Goal: Task Accomplishment & Management: Use online tool/utility

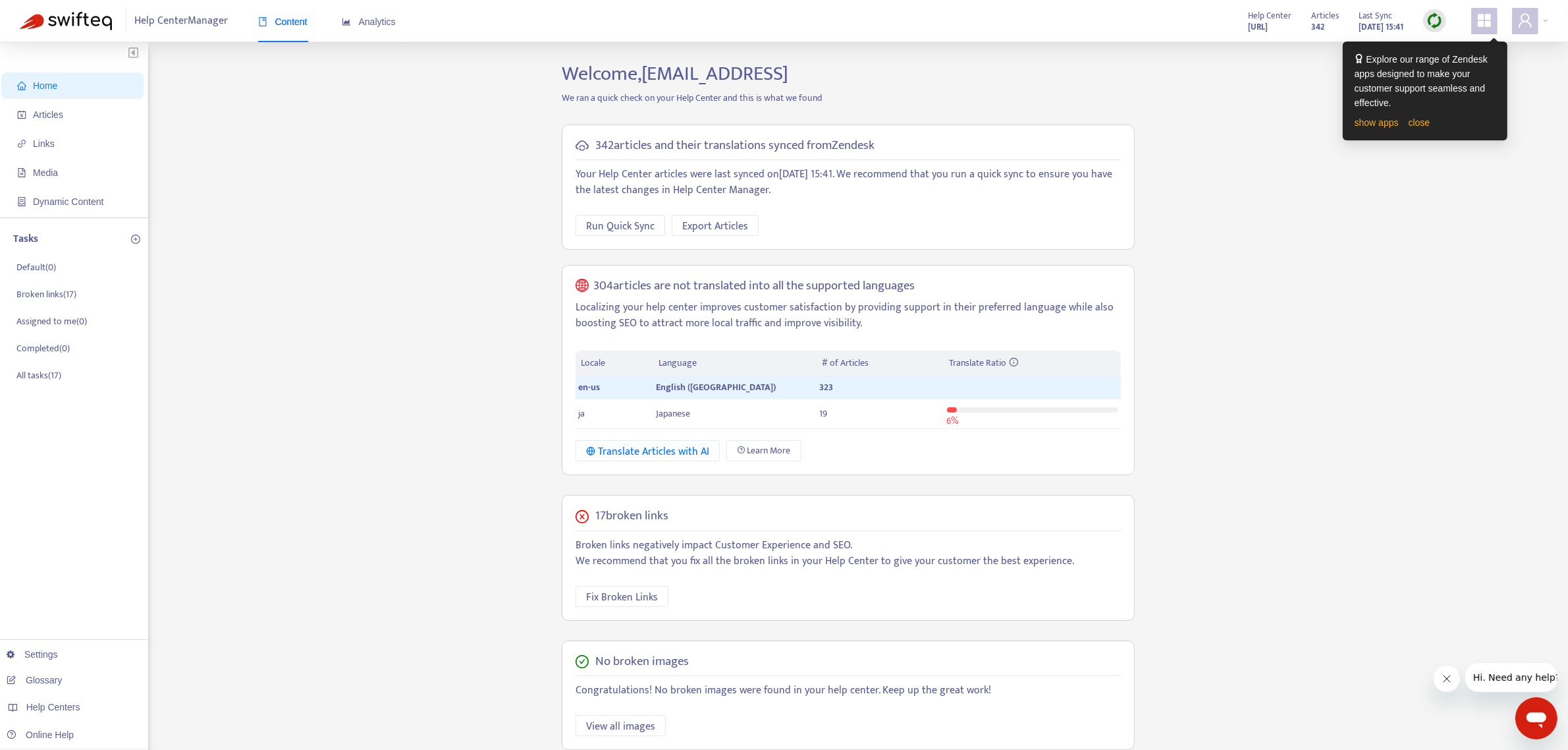
drag, startPoint x: 1328, startPoint y: 208, endPoint x: 1421, endPoint y: 56, distance: 178.2
click at [1328, 208] on div "Home Articles Links Media Dynamic Content Tasks Default ( 0 ) Broken links ( 17…" at bounding box center [783, 484] width 1528 height 843
click at [1480, 21] on icon "appstore" at bounding box center [1484, 20] width 13 height 13
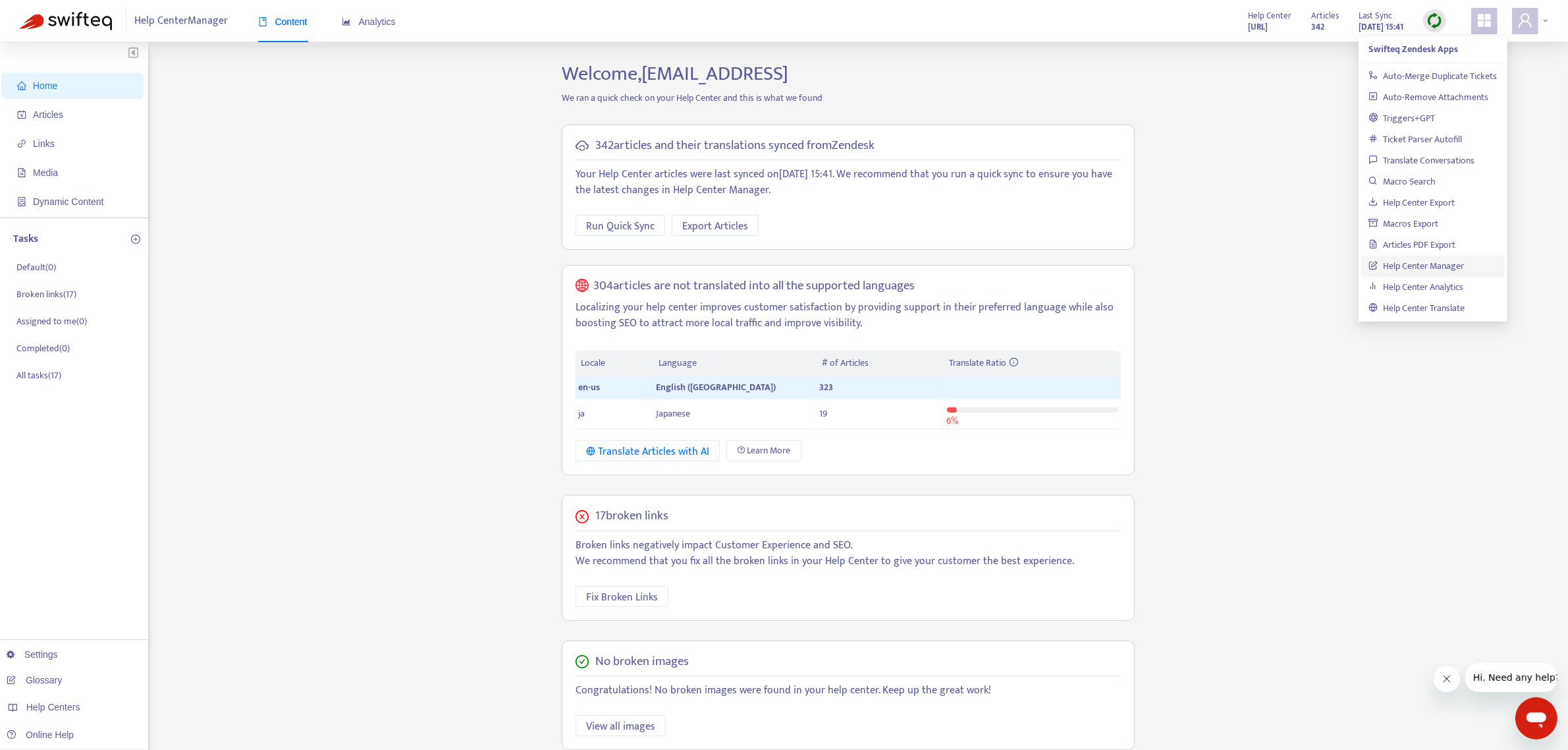
click at [1536, 19] on span at bounding box center [1525, 21] width 27 height 27
click at [1476, 17] on icon "appstore" at bounding box center [1484, 21] width 16 height 16
click at [1430, 25] on img at bounding box center [1434, 21] width 17 height 17
click at [1475, 21] on span at bounding box center [1484, 21] width 27 height 27
click at [1541, 22] on div at bounding box center [1530, 21] width 36 height 27
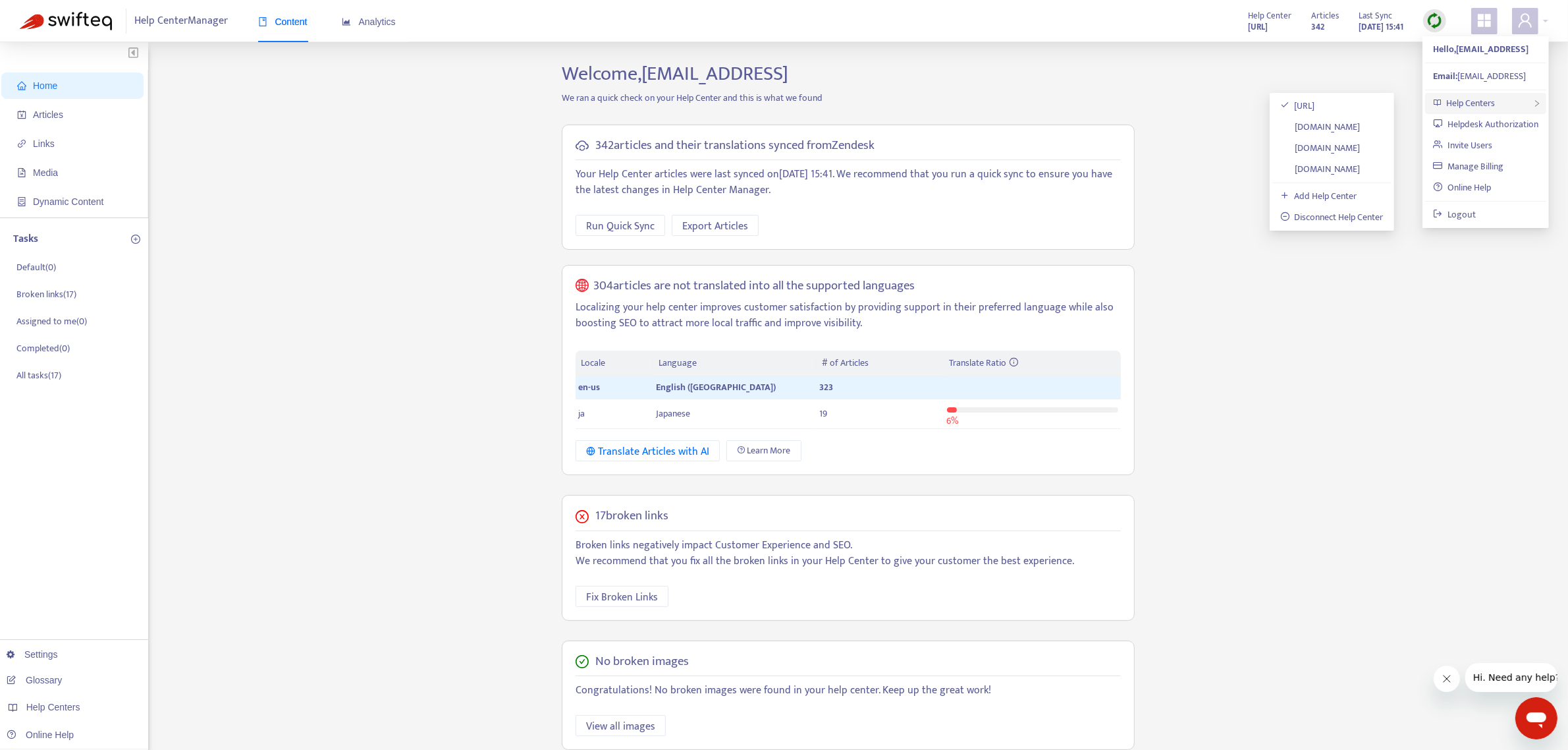
click at [1502, 102] on div "Help Centers" at bounding box center [1484, 102] width 121 height 21
click at [1359, 145] on link "[DOMAIN_NAME]" at bounding box center [1320, 147] width 81 height 15
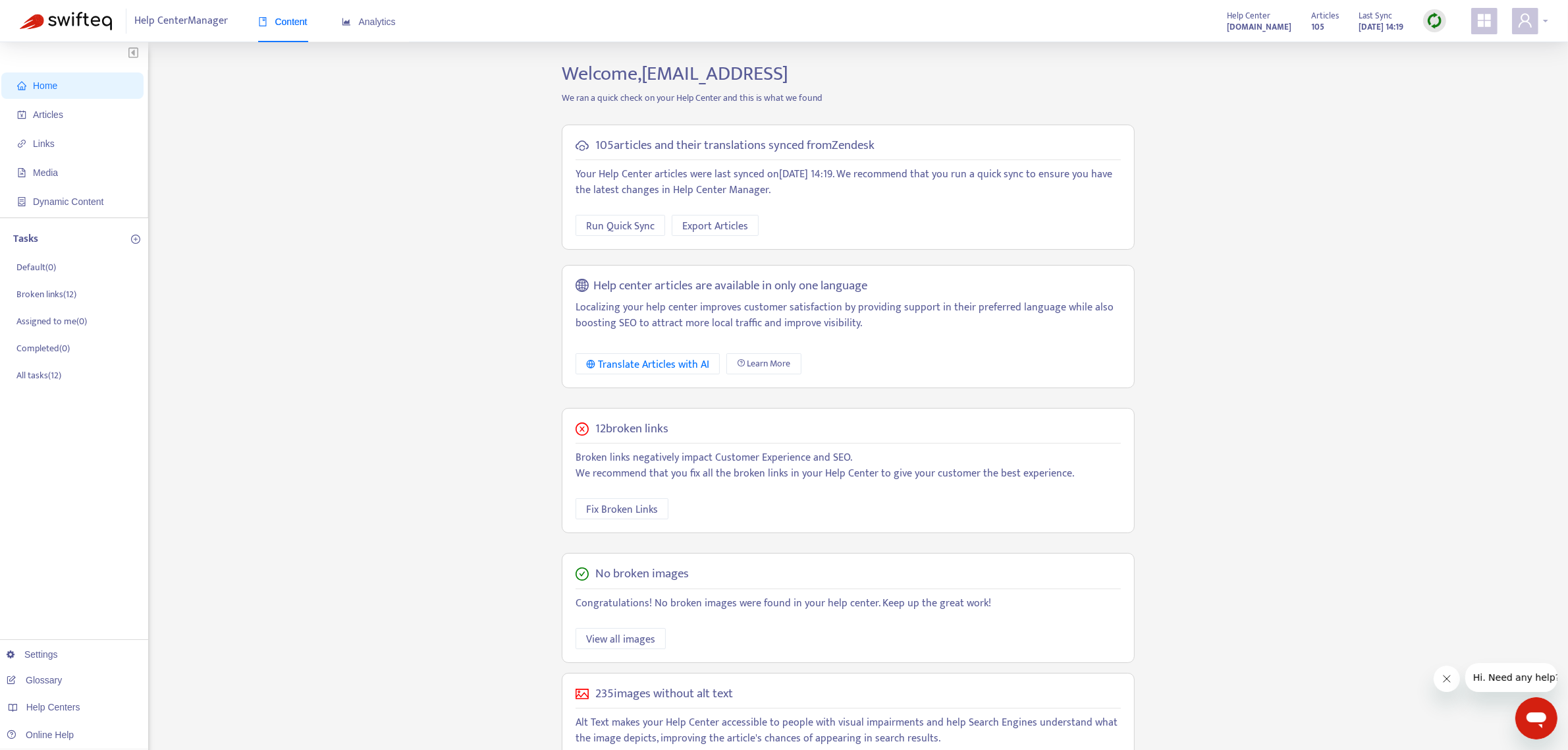
click at [1536, 22] on span at bounding box center [1525, 21] width 27 height 27
click at [1485, 100] on span "Help Centers" at bounding box center [1471, 102] width 49 height 15
click at [1456, 106] on span "Help Centers" at bounding box center [1471, 102] width 49 height 15
click at [1357, 172] on link "[DOMAIN_NAME]" at bounding box center [1320, 168] width 81 height 15
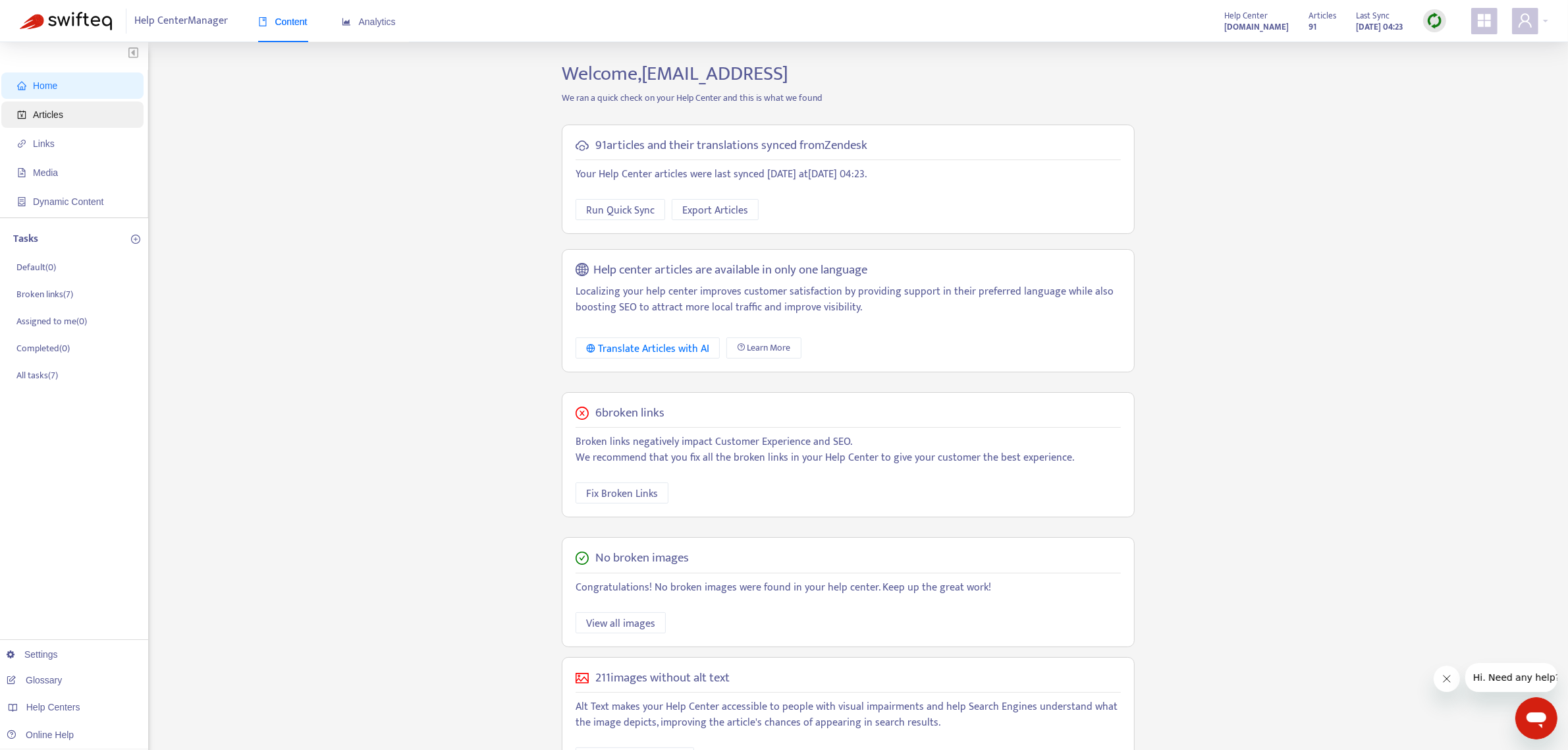
click at [76, 116] on span "Articles" at bounding box center [75, 114] width 116 height 27
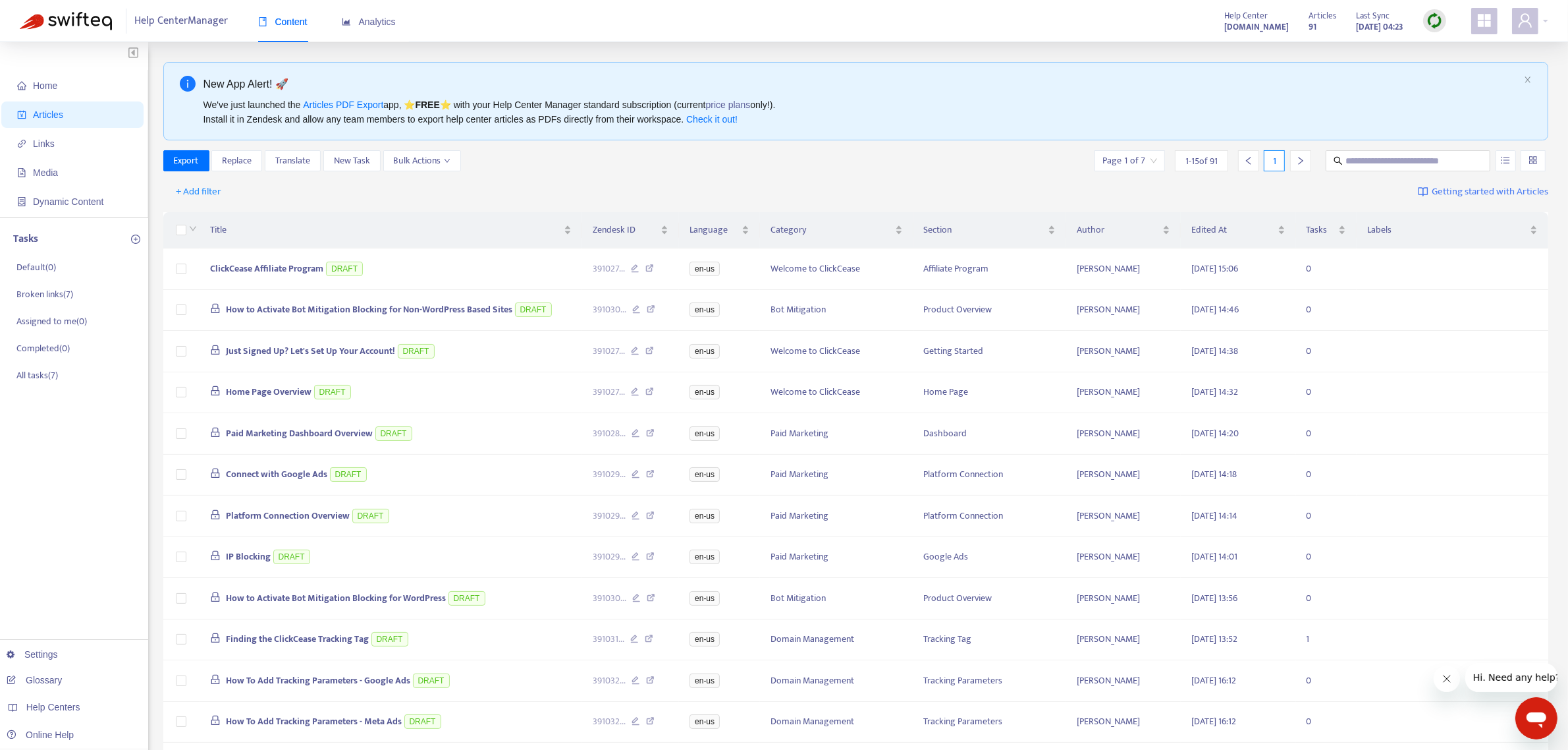
click at [465, 165] on div "Export Replace Translate New Task Bulk Actions Page 1 of 7 1 - 15 of 91 1" at bounding box center [856, 160] width 1385 height 21
click at [458, 163] on button "Bulk Actions" at bounding box center [421, 160] width 78 height 21
click at [733, 171] on div "Export Replace Translate New Task Bulk Actions Page 1 of 7 1 - 15 of 91 1" at bounding box center [856, 160] width 1385 height 21
click at [442, 160] on span "Bulk Actions" at bounding box center [422, 160] width 57 height 15
click at [751, 169] on div "Export Replace Translate New Task Bulk Actions Page 1 of 7 1 - 15 of 91 1" at bounding box center [856, 160] width 1385 height 21
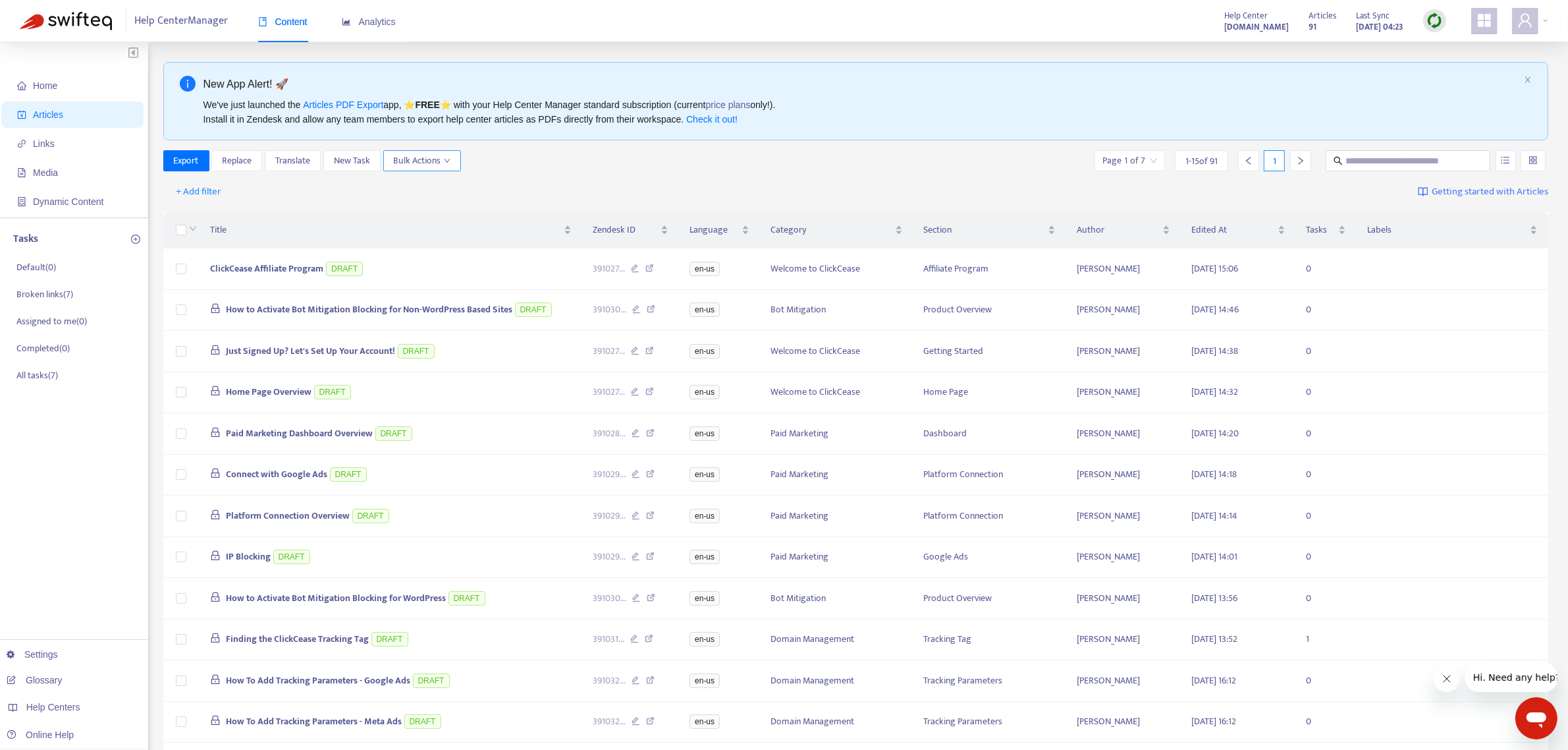
click at [407, 169] on button "Bulk Actions" at bounding box center [421, 160] width 78 height 21
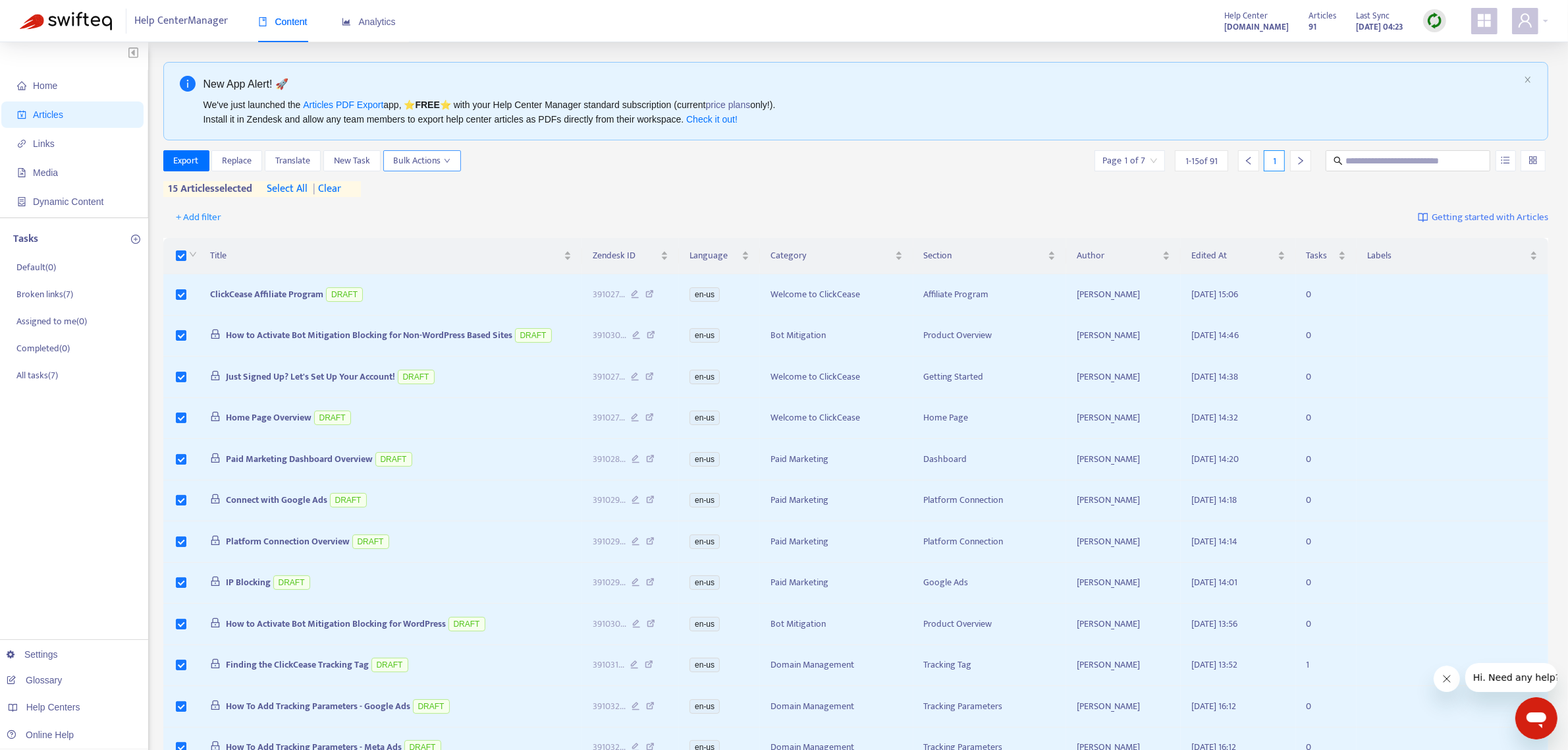
click at [449, 161] on icon "down" at bounding box center [447, 160] width 7 height 7
click at [653, 186] on div "Export Replace Translate New Task Bulk Actions Page 1 of 7 1 - 15 of 91 1 15 ar…" at bounding box center [856, 174] width 1385 height 47
click at [501, 197] on div "Export Replace Translate New Task Bulk Actions Page 1 of 7 1 - 15 of 91 1 15 ar…" at bounding box center [856, 174] width 1385 height 47
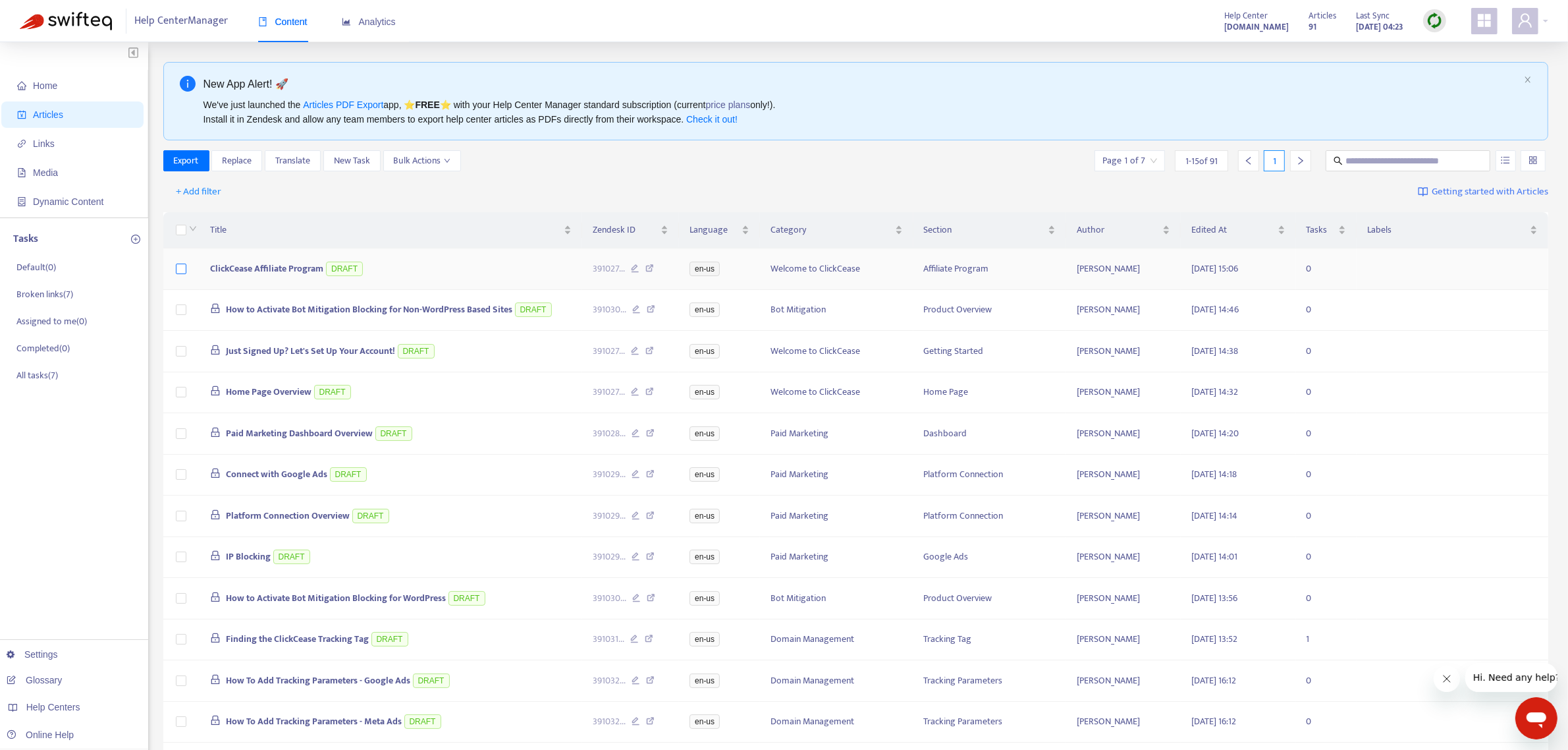
click at [182, 276] on label at bounding box center [181, 268] width 11 height 15
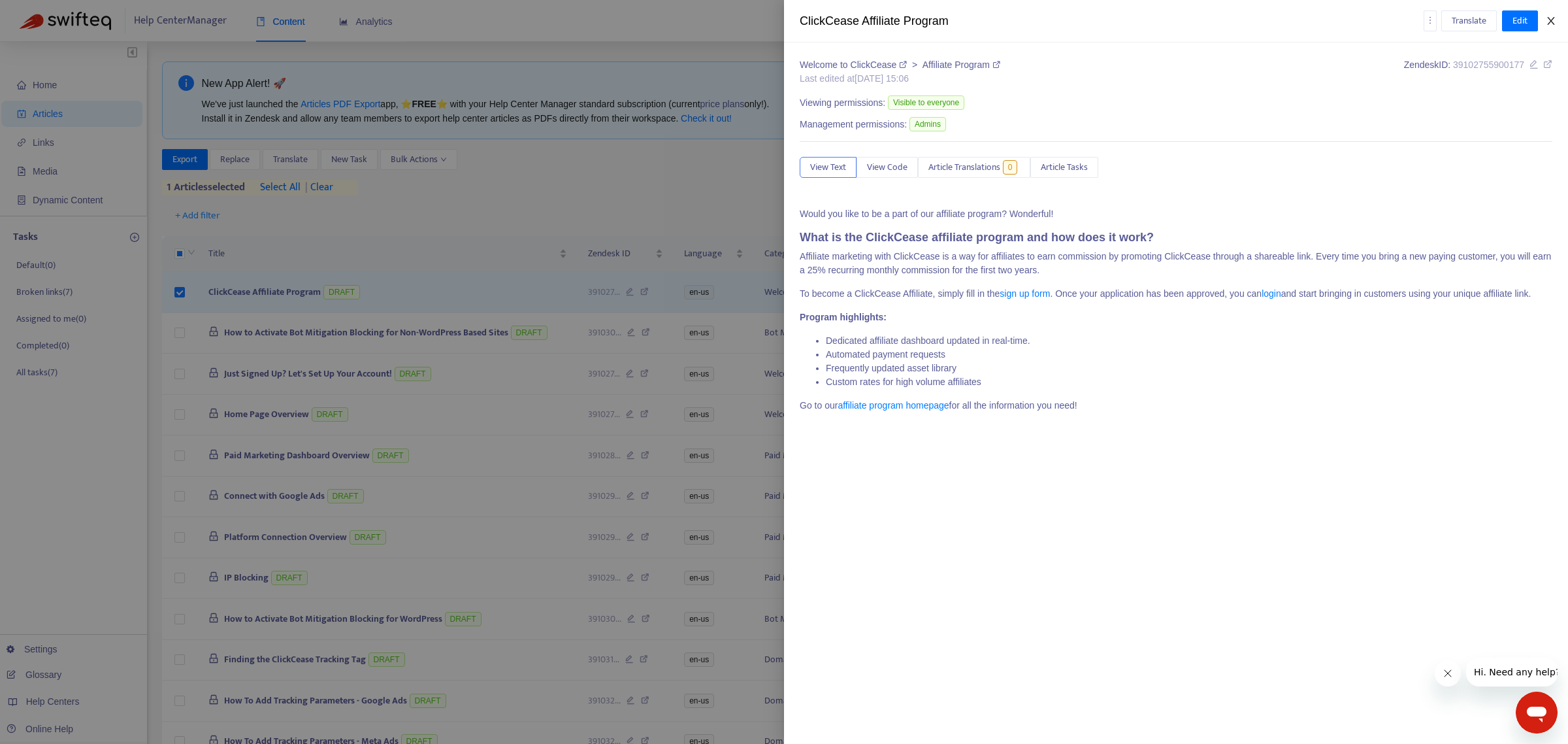
click at [1553, 20] on icon "close" at bounding box center [1551, 20] width 11 height 11
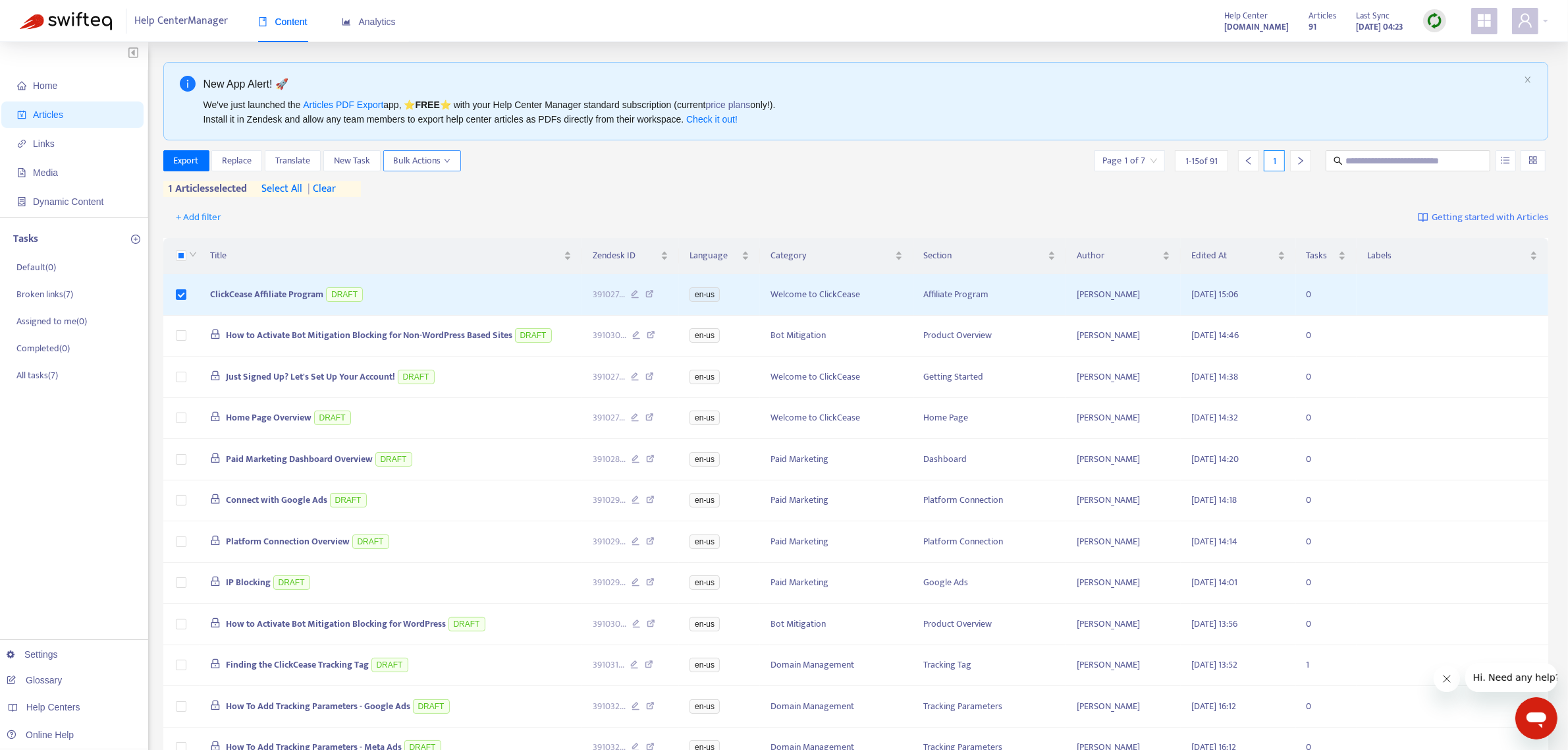
click at [439, 159] on span "Bulk Actions" at bounding box center [422, 160] width 57 height 15
click at [445, 181] on span "Duplicate" at bounding box center [441, 188] width 90 height 15
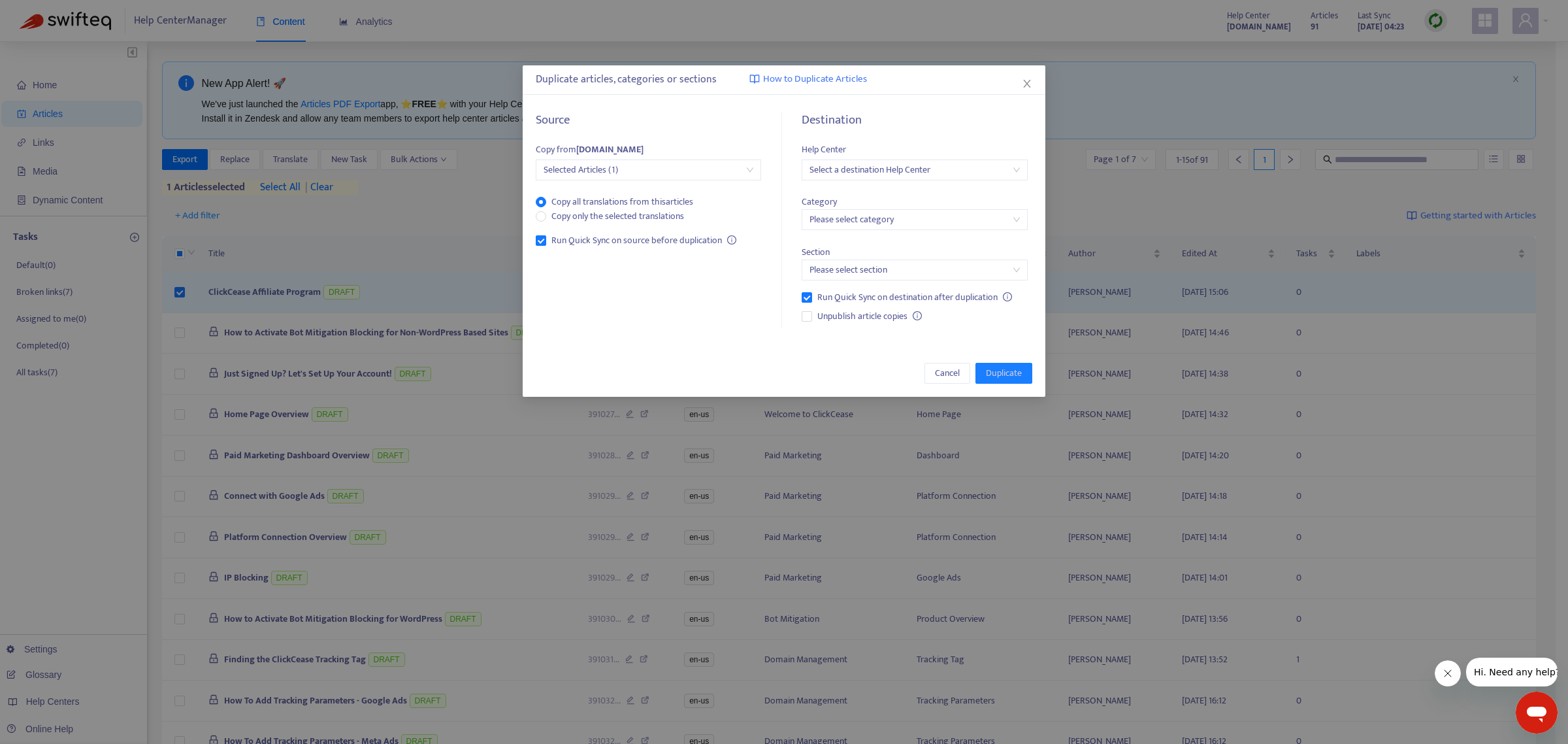
click at [928, 164] on input "search" at bounding box center [914, 170] width 210 height 20
click at [878, 241] on div "[DOMAIN_NAME]" at bounding box center [925, 238] width 227 height 15
click at [871, 224] on input "search" at bounding box center [914, 219] width 210 height 20
click at [877, 189] on div "Category Please select category" at bounding box center [914, 206] width 225 height 51
click at [866, 263] on input "search" at bounding box center [914, 270] width 210 height 20
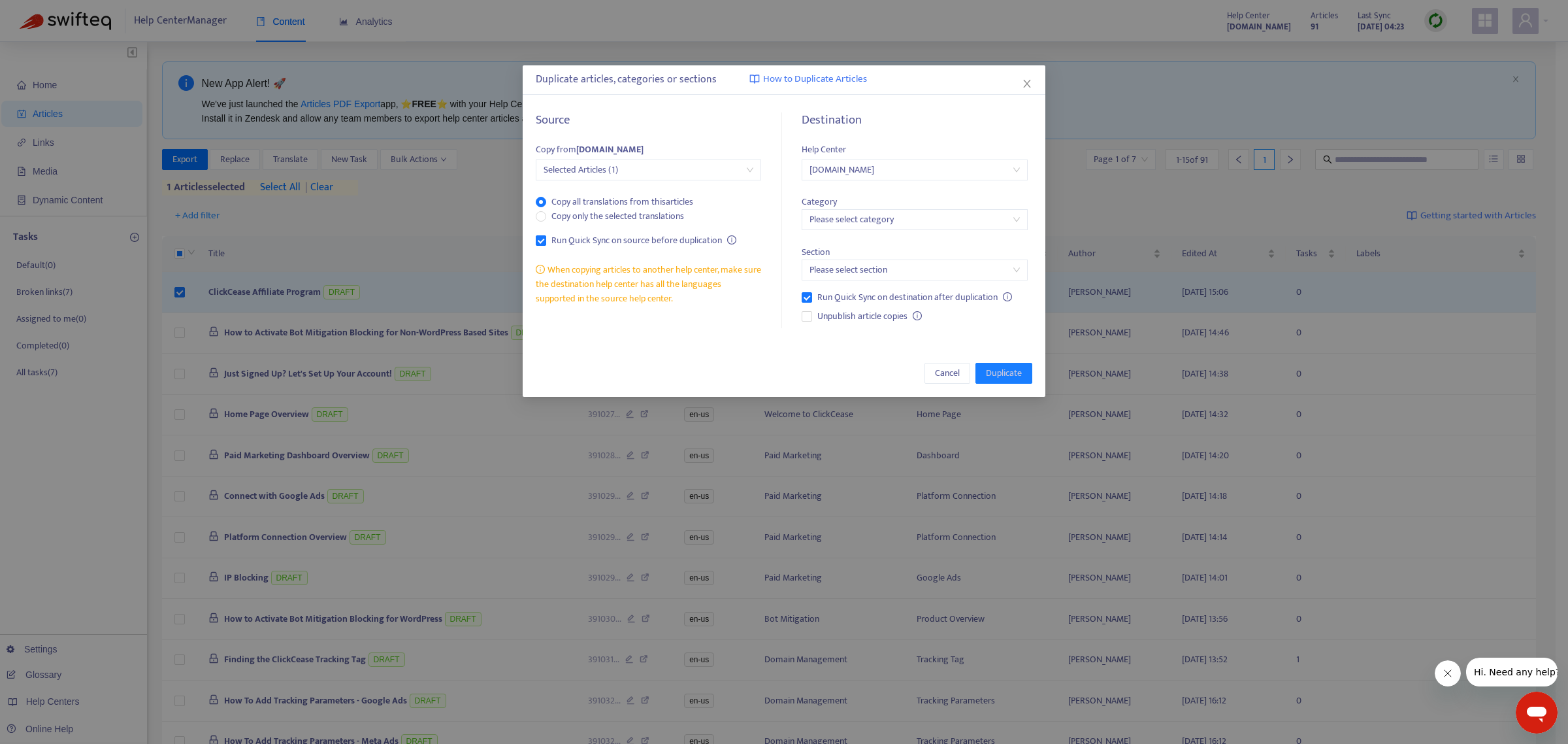
click at [867, 249] on div "Section Please select section" at bounding box center [914, 255] width 225 height 51
click at [1029, 82] on icon "close" at bounding box center [1027, 83] width 11 height 11
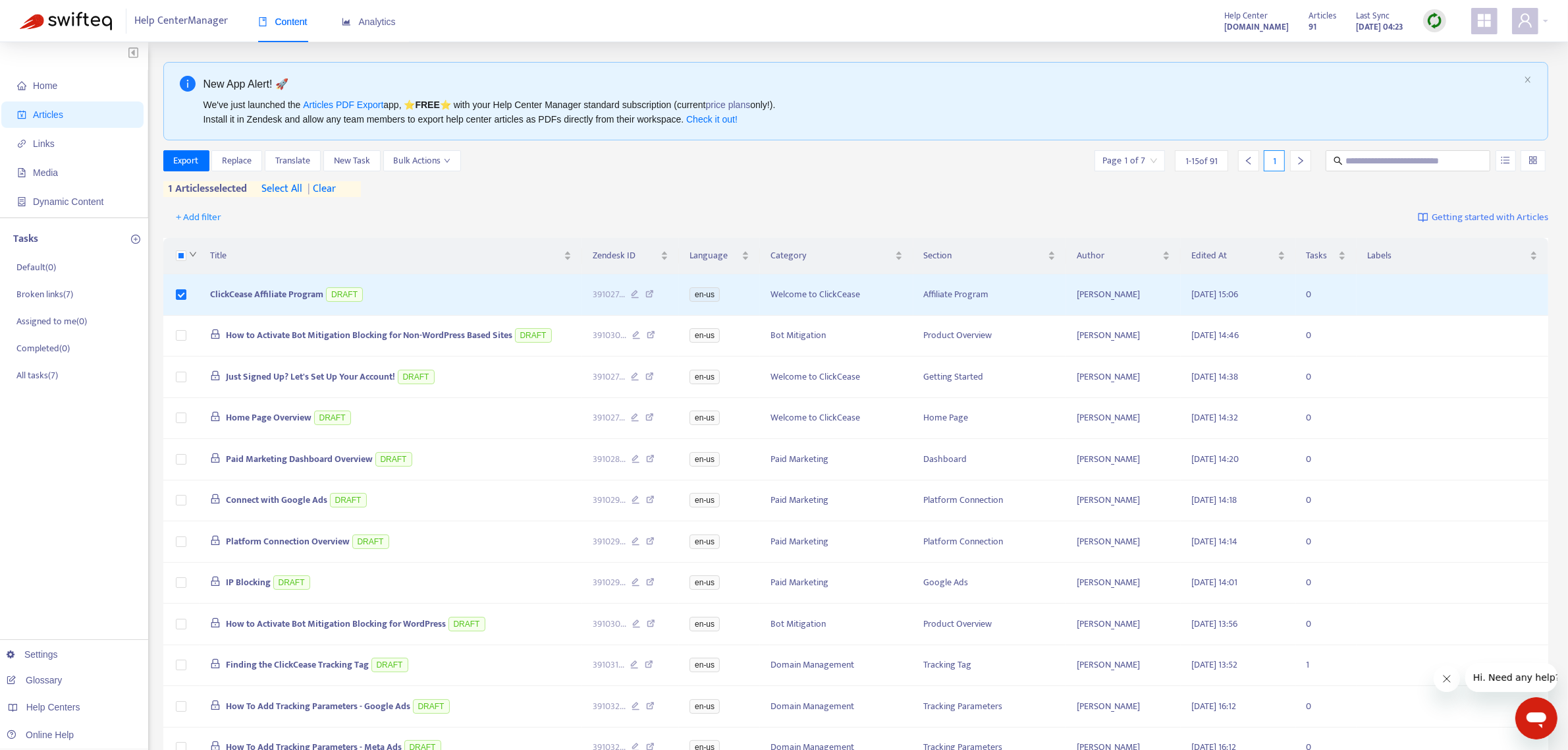
click at [189, 255] on icon "down" at bounding box center [193, 255] width 8 height 8
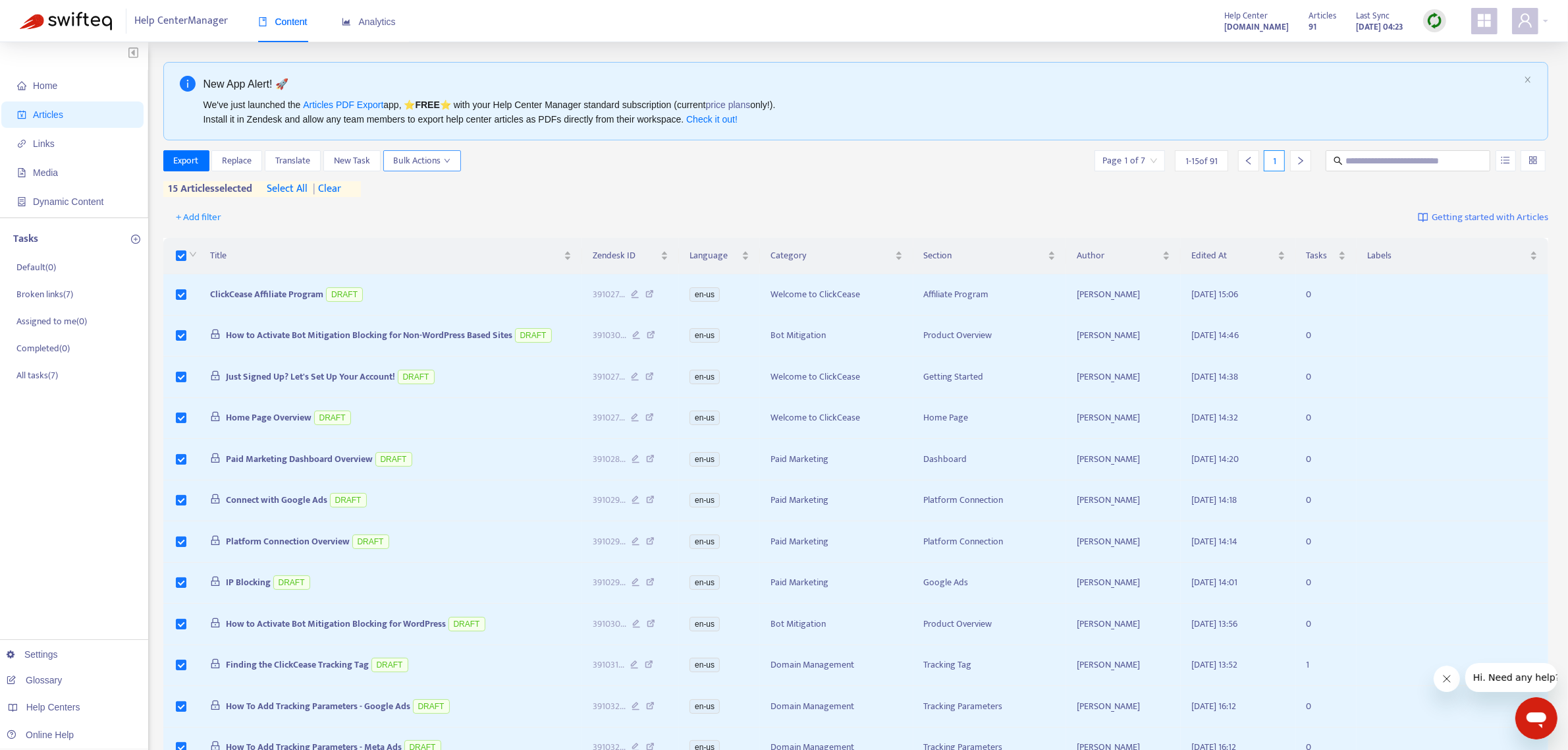
click at [442, 163] on span "Bulk Actions" at bounding box center [422, 160] width 57 height 15
click at [442, 189] on span "Duplicate" at bounding box center [441, 188] width 90 height 15
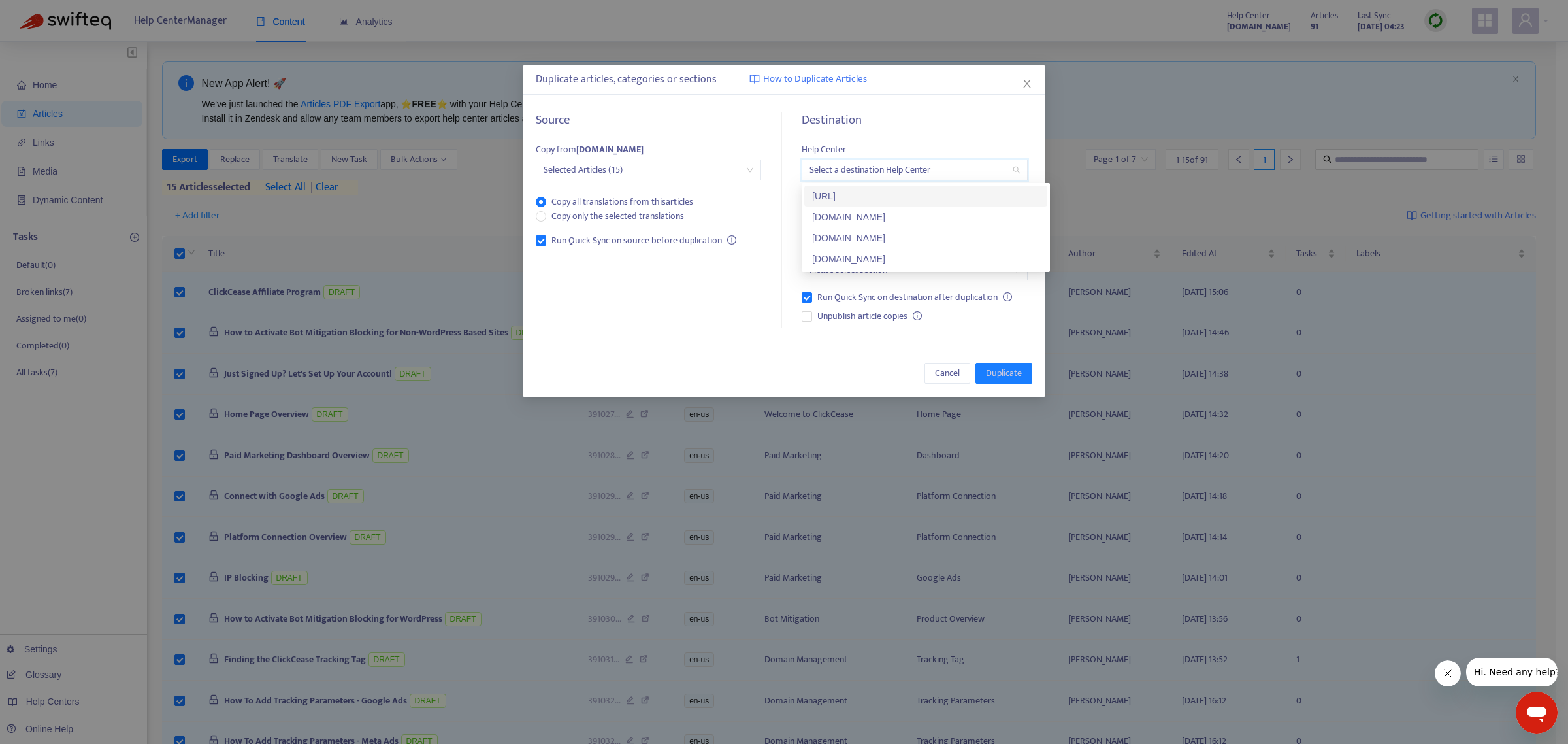
click at [935, 174] on input "search" at bounding box center [914, 170] width 210 height 20
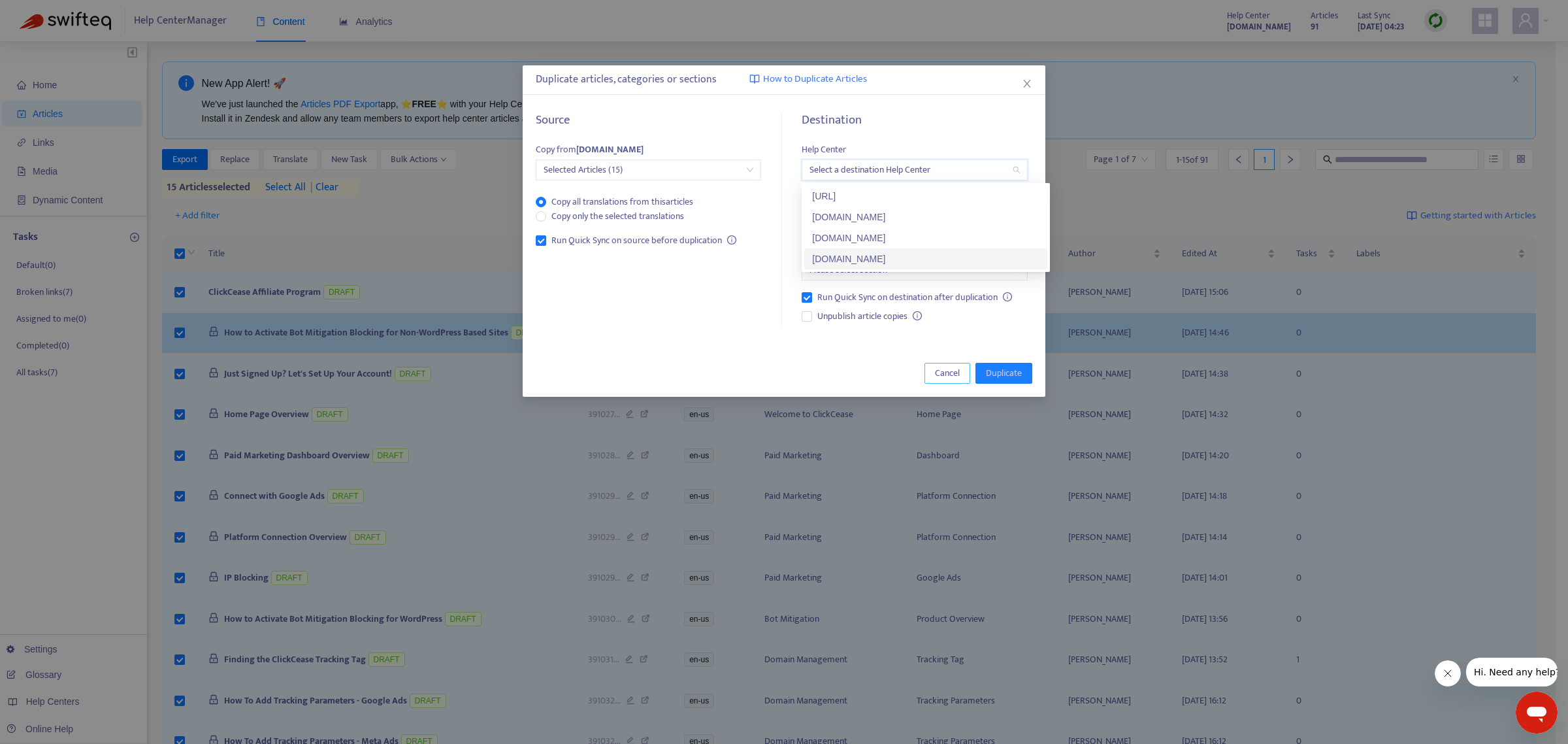
click at [935, 372] on span "Cancel" at bounding box center [947, 372] width 24 height 15
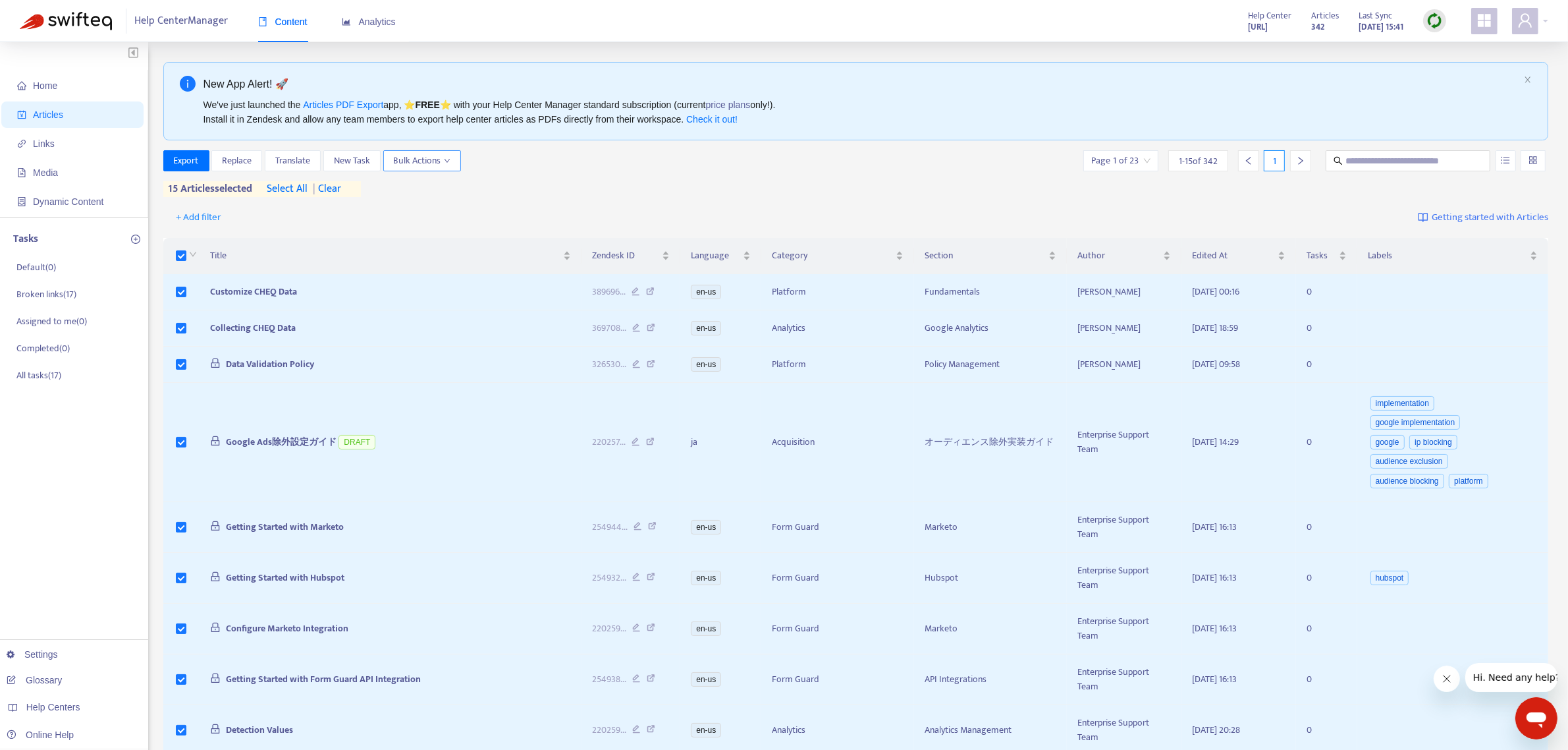
click at [450, 163] on icon "down" at bounding box center [447, 160] width 7 height 7
click at [450, 188] on span "Duplicate" at bounding box center [441, 188] width 90 height 15
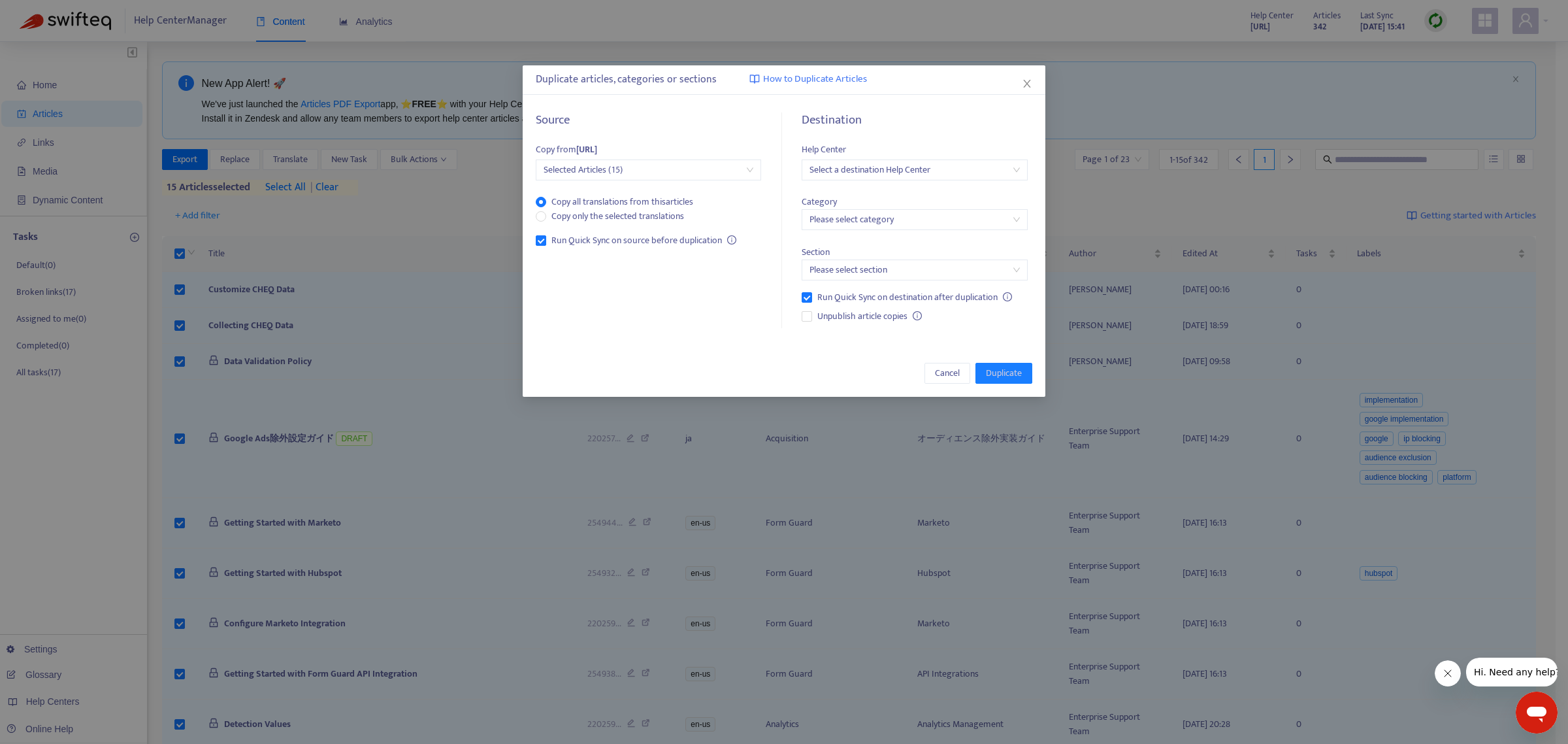
click at [857, 215] on input "search" at bounding box center [914, 219] width 210 height 20
click at [897, 205] on div "Category Please select category" at bounding box center [914, 206] width 225 height 51
click at [938, 172] on input "search" at bounding box center [914, 170] width 210 height 20
click at [881, 278] on div "[DOMAIN_NAME]" at bounding box center [925, 279] width 227 height 15
click at [823, 217] on input "search" at bounding box center [914, 219] width 210 height 20
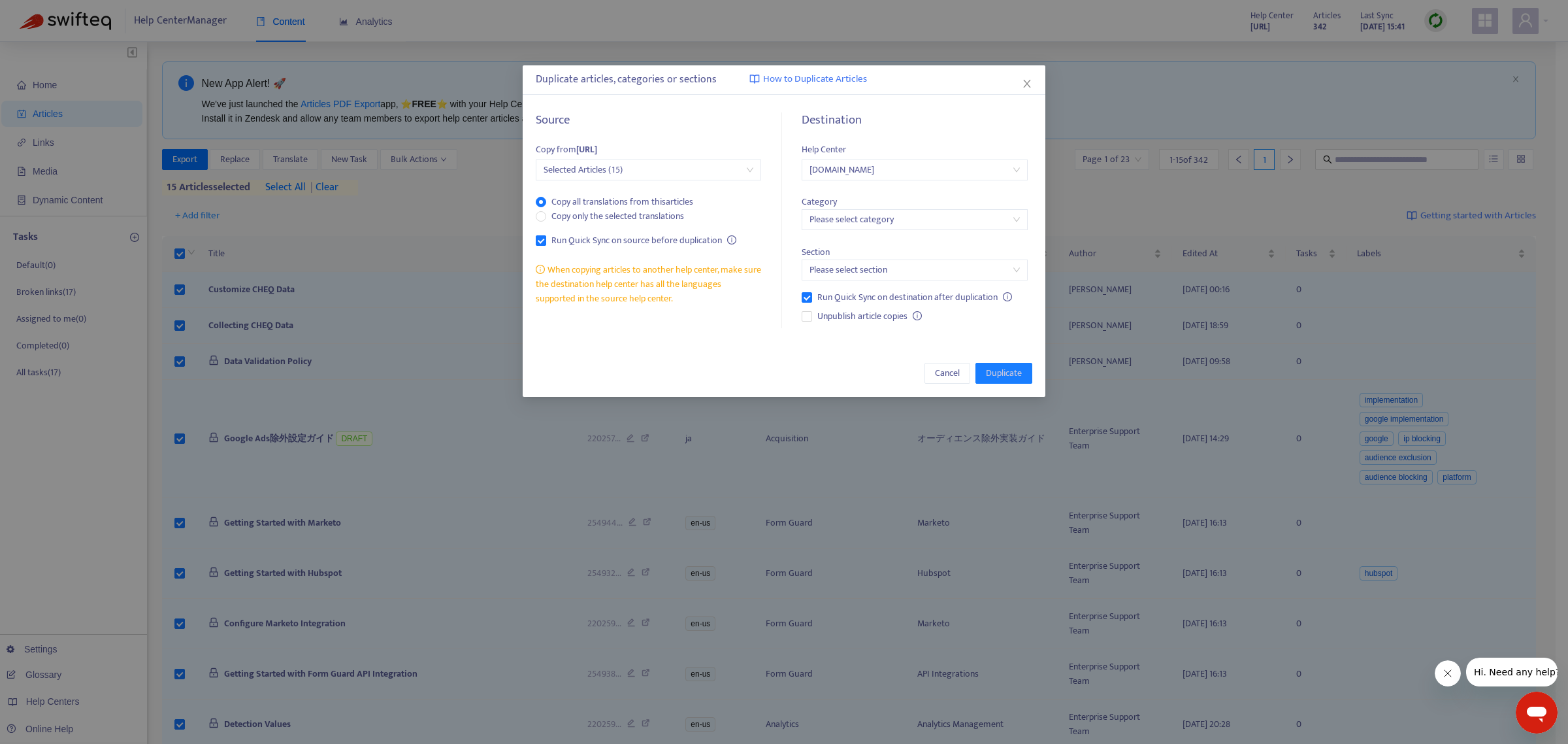
click at [929, 185] on div "Category Please select category" at bounding box center [914, 206] width 225 height 51
click at [951, 374] on span "Cancel" at bounding box center [947, 372] width 24 height 15
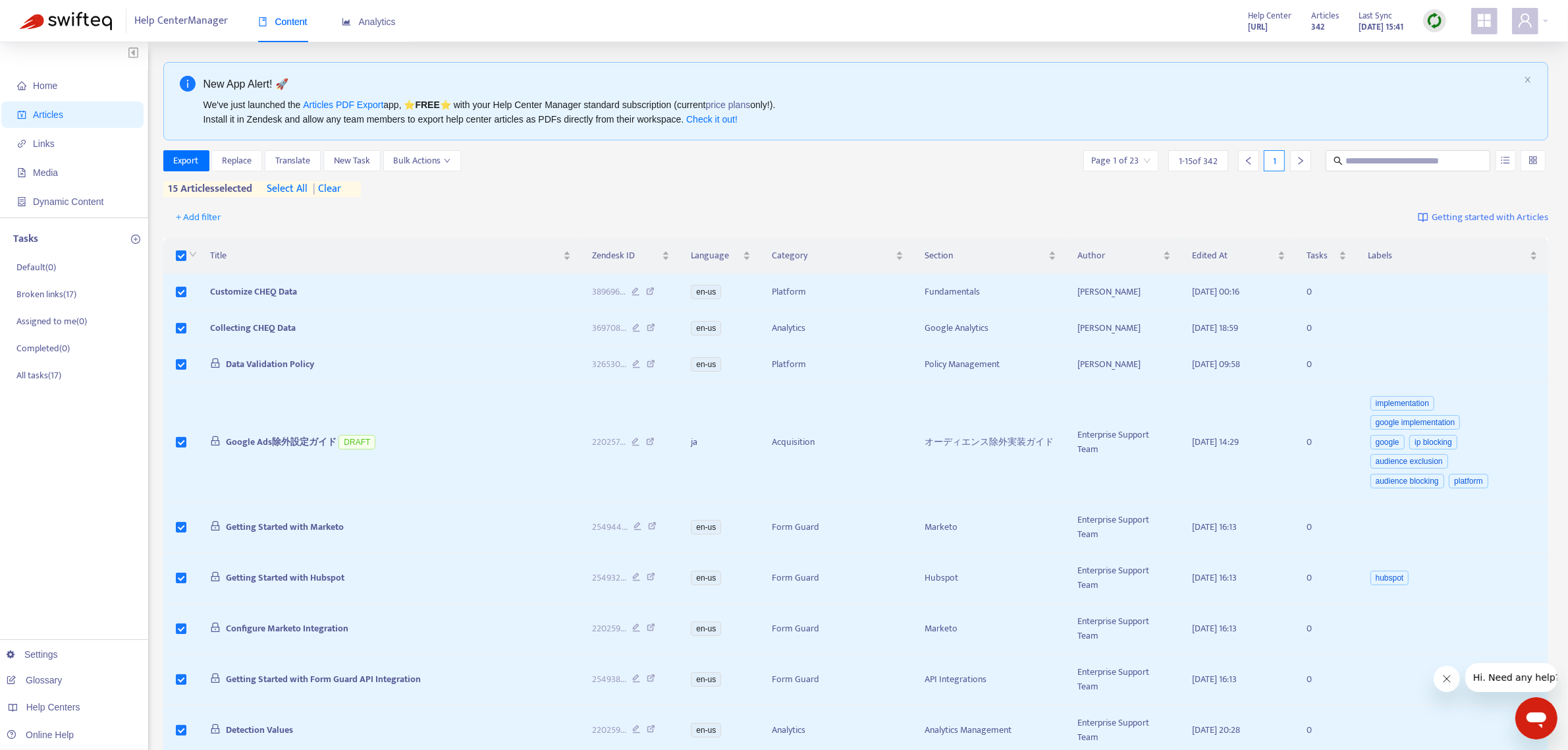
click at [187, 259] on div at bounding box center [192, 256] width 11 height 15
click at [683, 166] on div "Export Replace Translate New Task Bulk Actions Page 1 of 23 1 - 15 of 342 1" at bounding box center [856, 160] width 1385 height 21
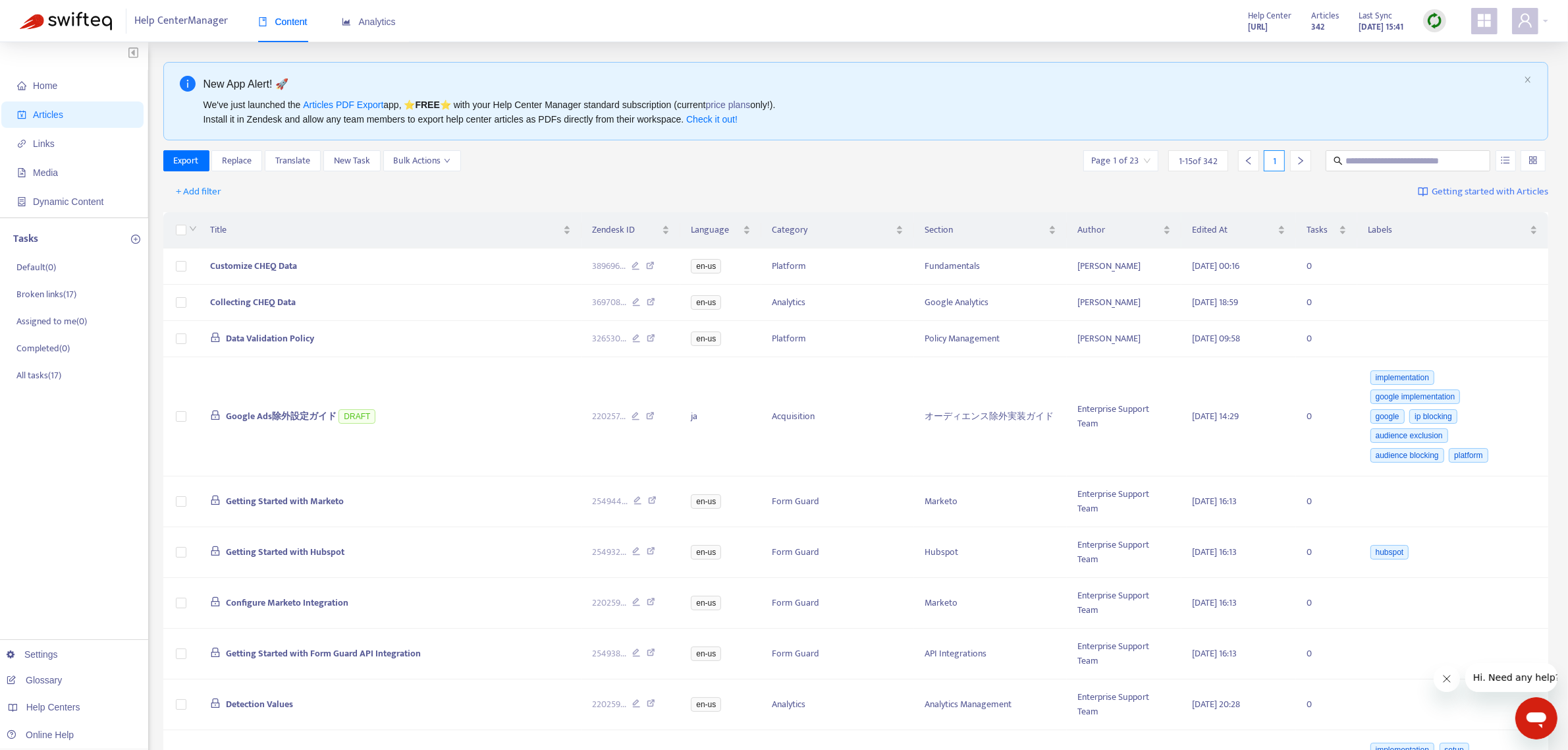
click at [690, 189] on div "+ Add filter Getting started with Articles" at bounding box center [856, 192] width 1385 height 30
click at [196, 168] on span "Export" at bounding box center [186, 160] width 25 height 15
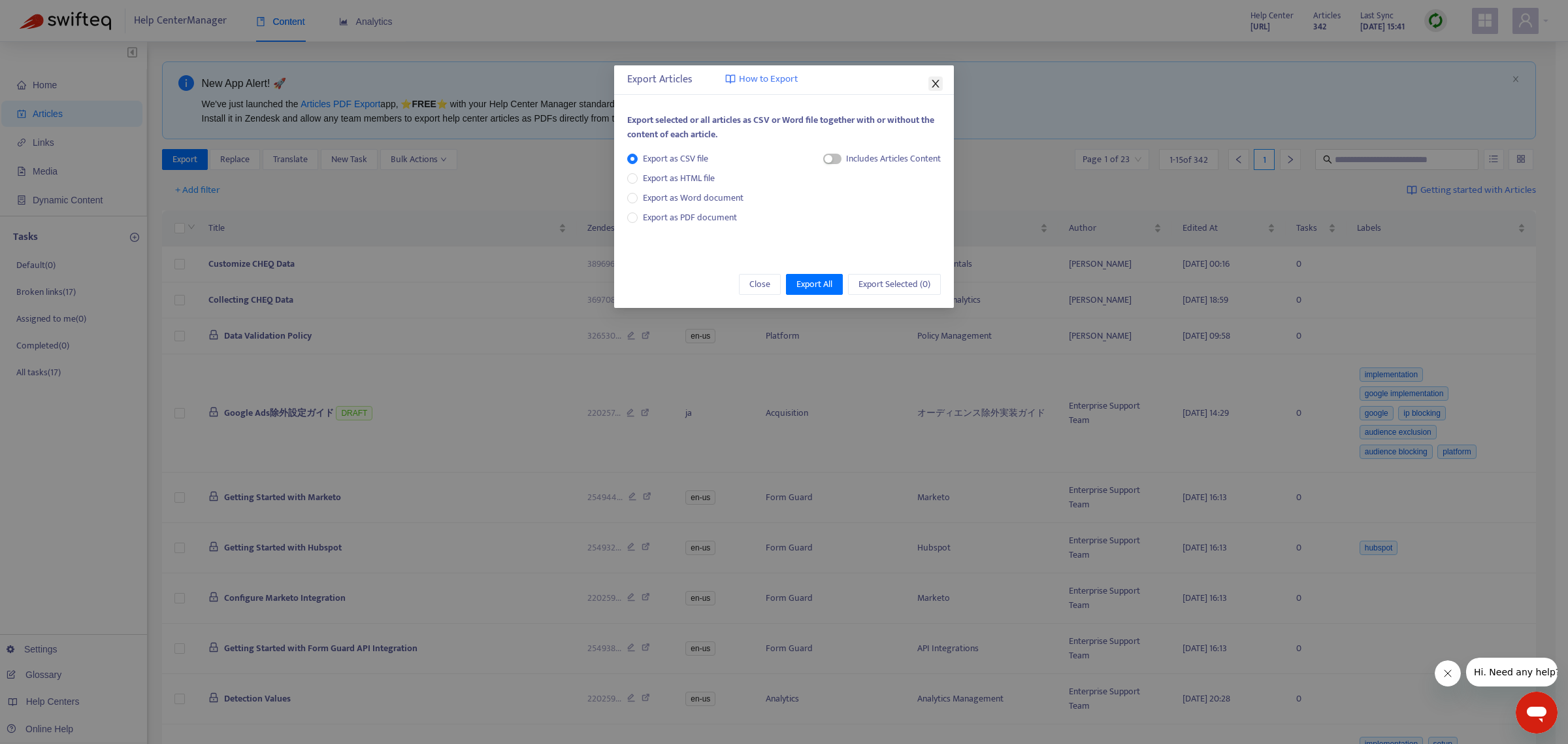
click at [936, 85] on icon "close" at bounding box center [935, 83] width 11 height 11
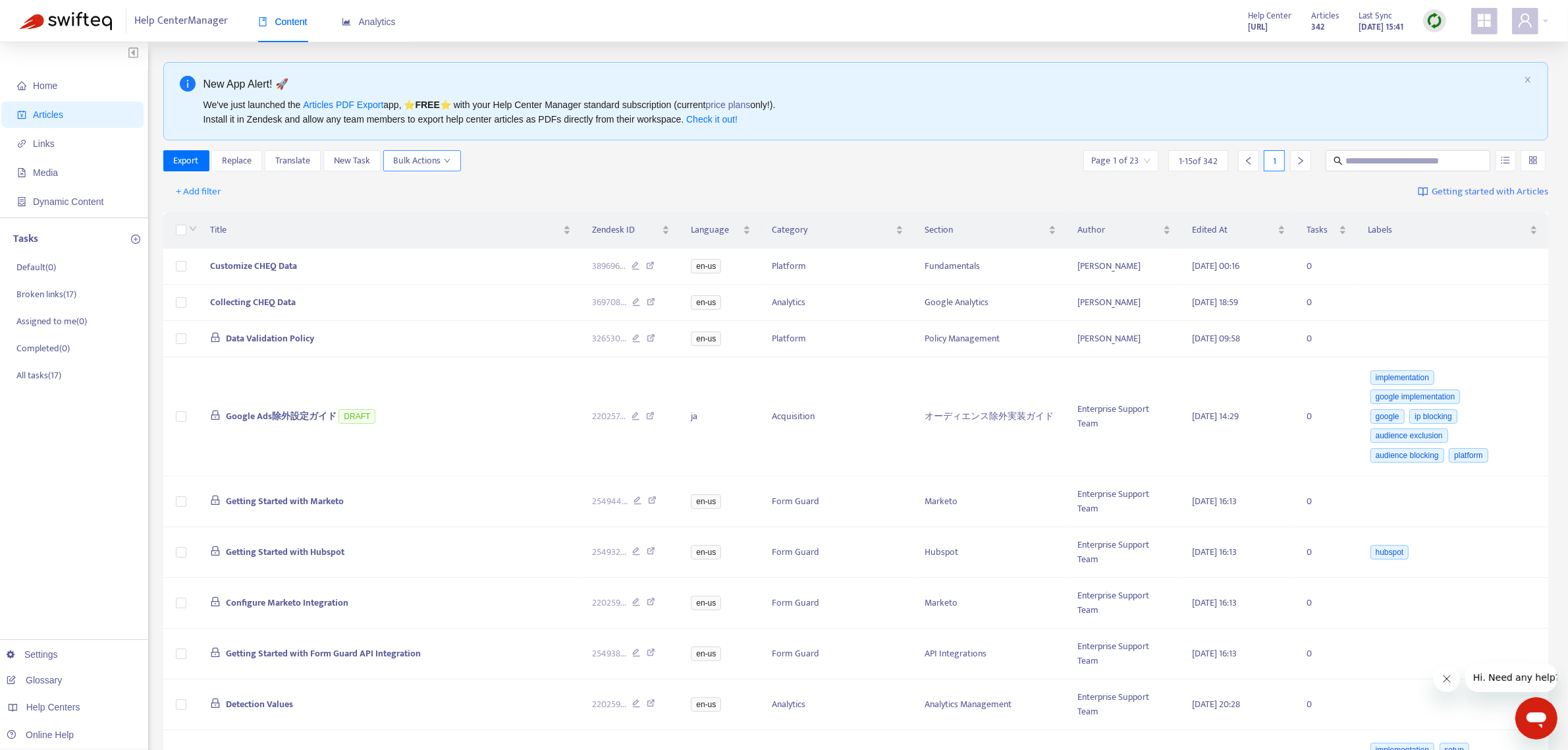
click at [424, 159] on span "Bulk Actions" at bounding box center [422, 160] width 57 height 15
click at [435, 185] on span "Duplicate" at bounding box center [441, 188] width 90 height 15
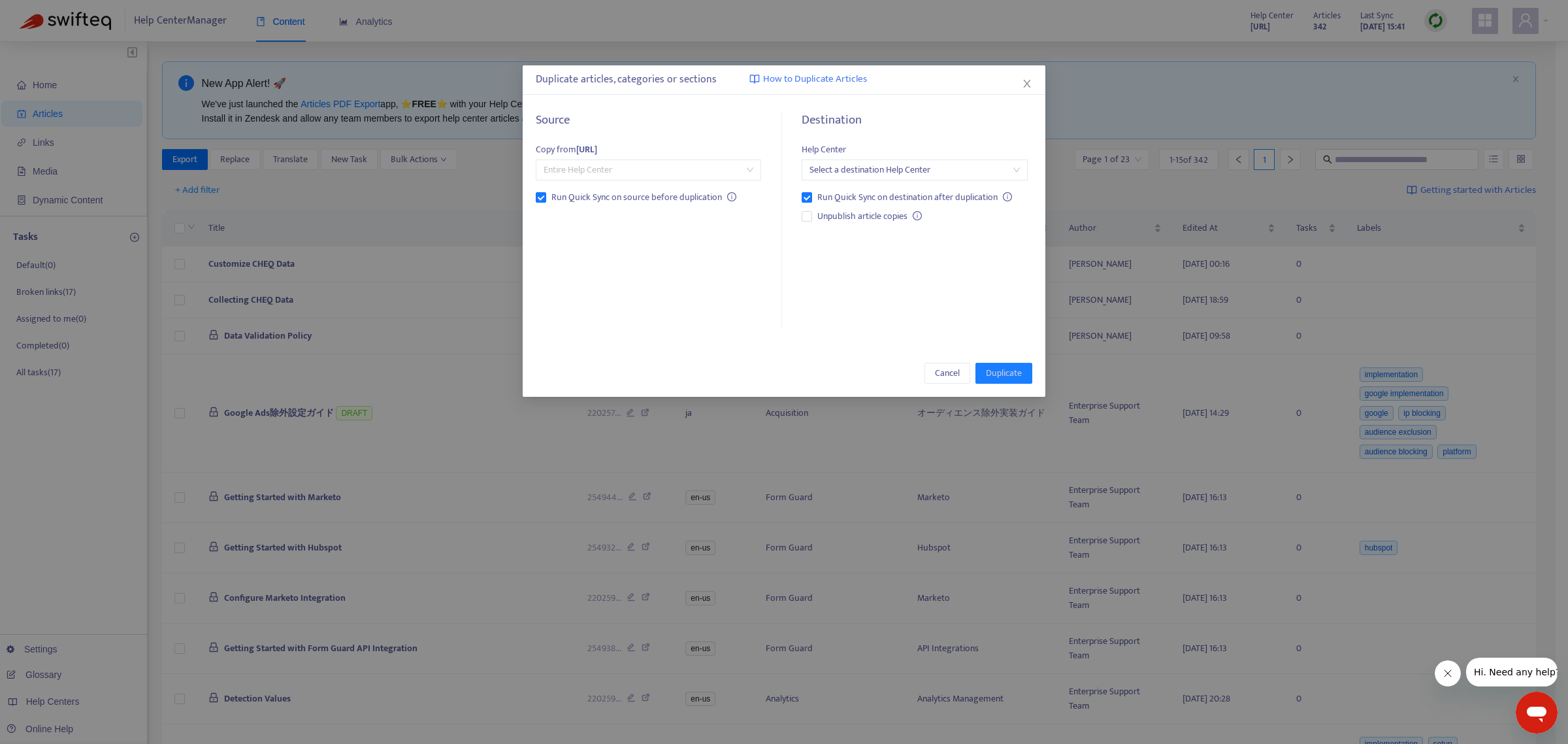
click at [608, 169] on span "Entire Help Center" at bounding box center [648, 170] width 210 height 20
click at [685, 193] on div "Entire Help Center" at bounding box center [659, 196] width 227 height 15
click at [980, 175] on input "search" at bounding box center [914, 170] width 210 height 20
click at [835, 263] on div "[DOMAIN_NAME]" at bounding box center [925, 258] width 227 height 15
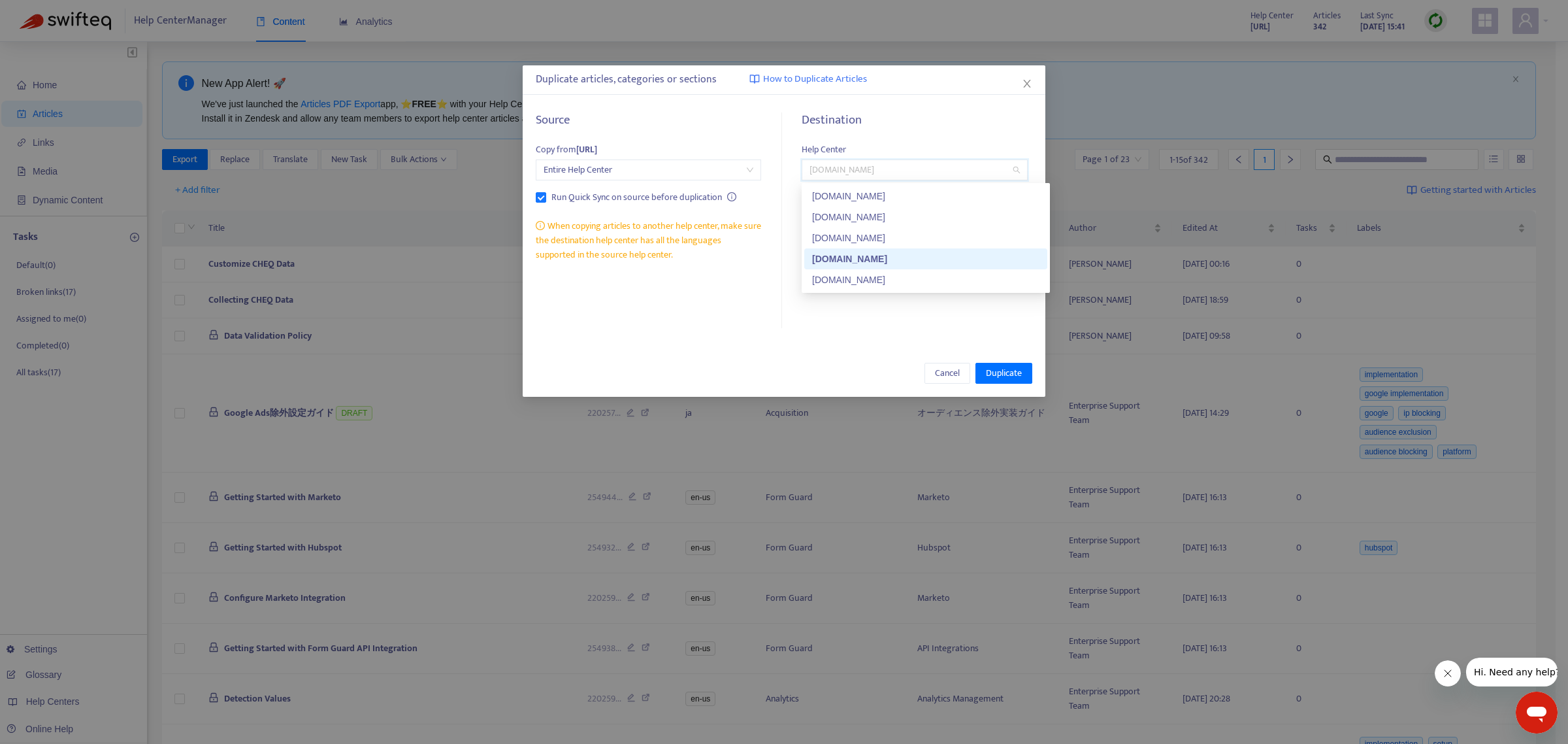
click at [868, 176] on span "[DOMAIN_NAME]" at bounding box center [914, 170] width 210 height 20
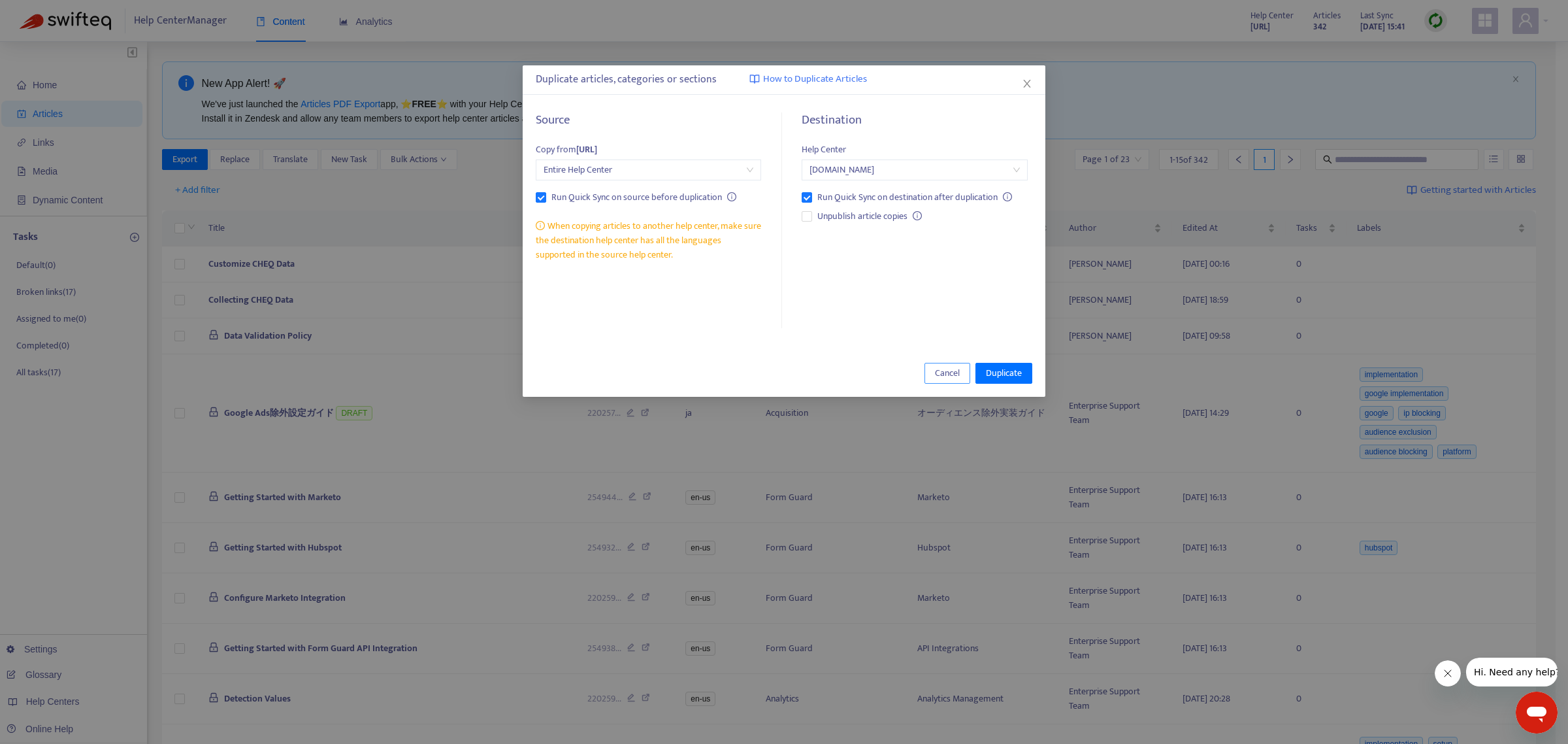
click at [946, 372] on span "Cancel" at bounding box center [947, 372] width 24 height 15
